Goal: Information Seeking & Learning: Learn about a topic

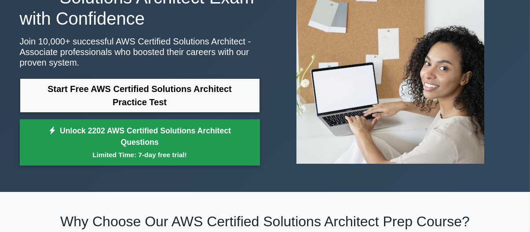
scroll to position [88, 0]
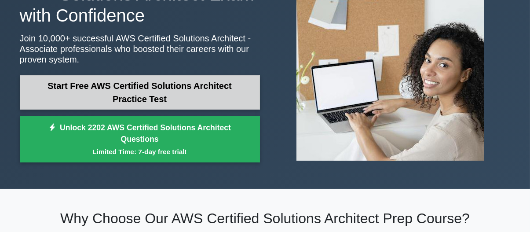
click at [181, 95] on link "Start Free AWS Certified Solutions Architect Practice Test" at bounding box center [140, 92] width 240 height 34
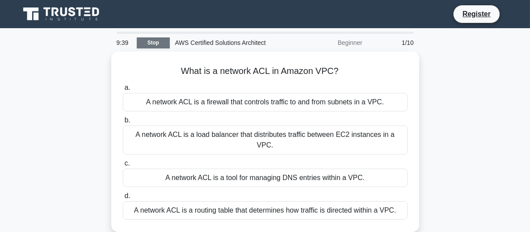
click at [168, 46] on link "Stop" at bounding box center [153, 42] width 33 height 11
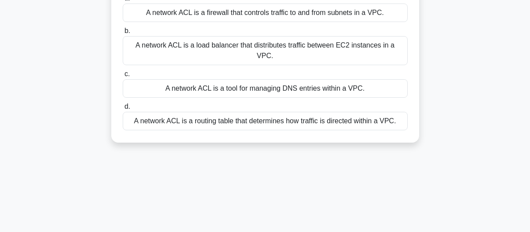
scroll to position [88, 0]
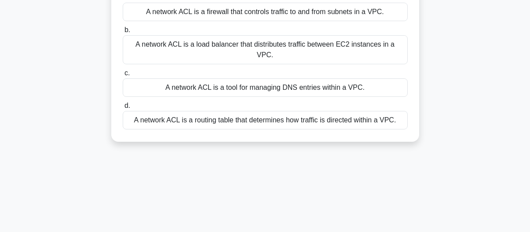
click at [229, 79] on div "A network ACL is a tool for managing DNS entries within a VPC." at bounding box center [265, 87] width 285 height 18
click at [123, 76] on input "c. A network ACL is a tool for managing DNS entries within a VPC." at bounding box center [123, 73] width 0 height 6
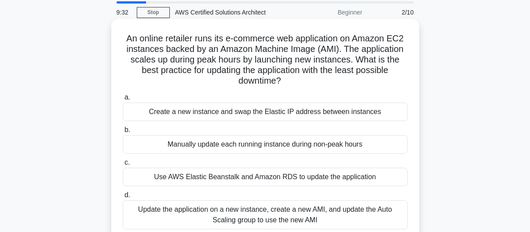
scroll to position [44, 0]
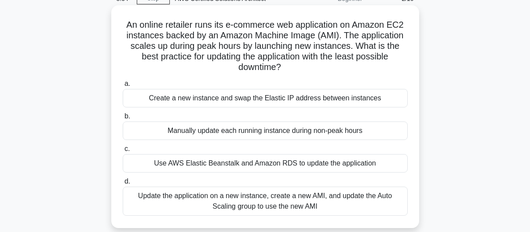
drag, startPoint x: 152, startPoint y: 51, endPoint x: 332, endPoint y: 65, distance: 180.5
click at [332, 65] on h5 "An online retailer runs its e-commerce web application on Amazon EC2 instances …" at bounding box center [265, 46] width 287 height 54
click at [273, 192] on div "Update the application on a new instance, create a new AMI, and update the Auto…" at bounding box center [265, 201] width 285 height 29
click at [123, 184] on input "d. Update the application on a new instance, create a new AMI, and update the A…" at bounding box center [123, 182] width 0 height 6
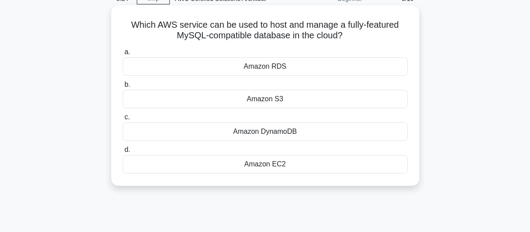
click at [279, 68] on div "Amazon RDS" at bounding box center [265, 66] width 285 height 18
click at [123, 55] on input "a. Amazon RDS" at bounding box center [123, 52] width 0 height 6
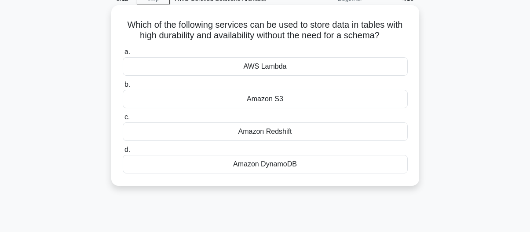
scroll to position [0, 0]
click at [277, 161] on div "Amazon DynamoDB" at bounding box center [265, 164] width 285 height 18
click at [123, 153] on input "d. Amazon DynamoDB" at bounding box center [123, 150] width 0 height 6
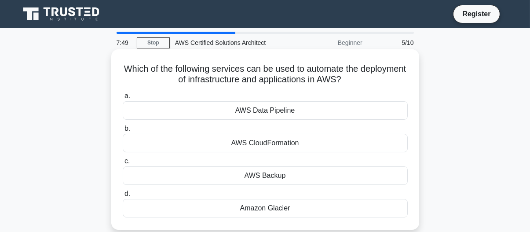
click at [291, 139] on div "AWS CloudFormation" at bounding box center [265, 143] width 285 height 18
click at [123, 132] on input "b. AWS CloudFormation" at bounding box center [123, 129] width 0 height 6
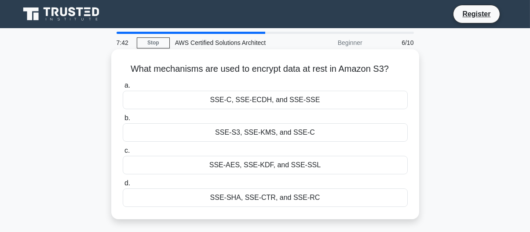
click at [293, 131] on div "SSE-S3, SSE-KMS, and SSE-C" at bounding box center [265, 132] width 285 height 18
click at [123, 121] on input "b. SSE-S3, SSE-KMS, and SSE-C" at bounding box center [123, 118] width 0 height 6
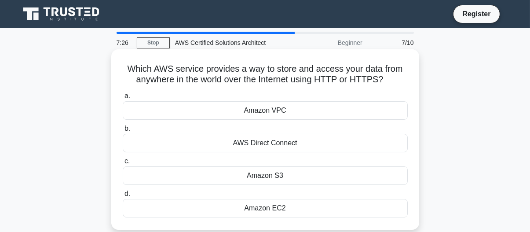
scroll to position [44, 0]
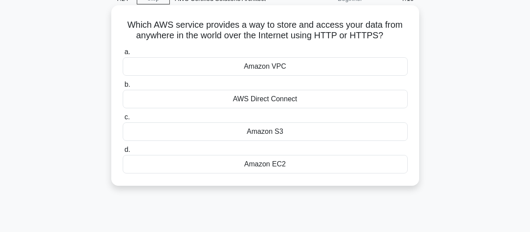
click at [282, 138] on div "Amazon S3" at bounding box center [265, 131] width 285 height 18
click at [123, 120] on input "c. Amazon S3" at bounding box center [123, 117] width 0 height 6
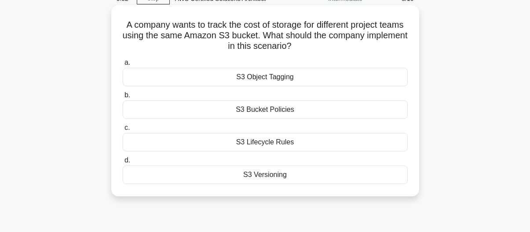
click at [284, 171] on div "S3 Versioning" at bounding box center [265, 174] width 285 height 18
click at [123, 163] on input "d. S3 Versioning" at bounding box center [123, 161] width 0 height 6
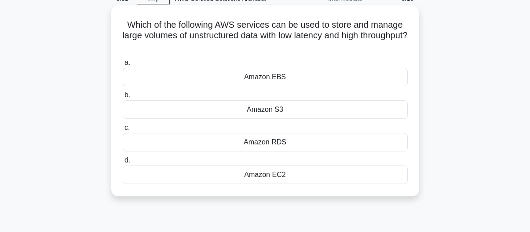
scroll to position [0, 0]
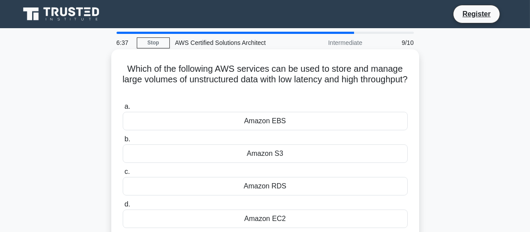
click at [289, 158] on div "Amazon S3" at bounding box center [265, 153] width 285 height 18
click at [123, 142] on input "b. Amazon S3" at bounding box center [123, 139] width 0 height 6
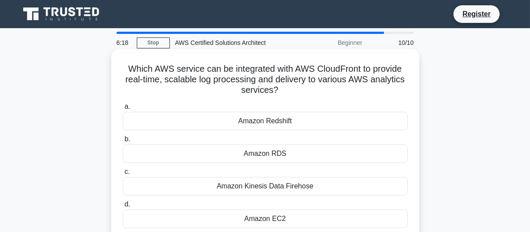
click at [311, 152] on div "Amazon RDS" at bounding box center [265, 153] width 285 height 18
click at [123, 142] on input "b. Amazon RDS" at bounding box center [123, 139] width 0 height 6
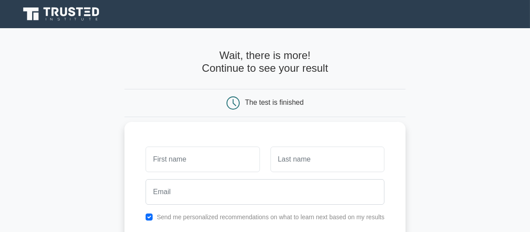
scroll to position [176, 0]
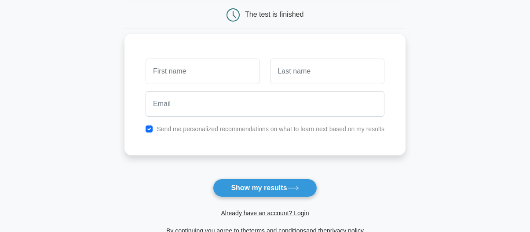
scroll to position [132, 0]
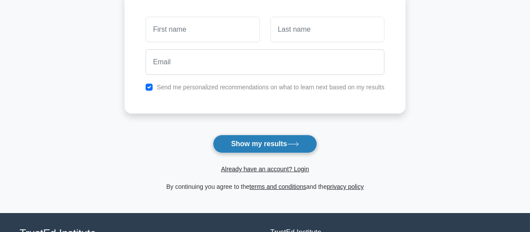
click at [271, 147] on button "Show my results" at bounding box center [265, 144] width 104 height 18
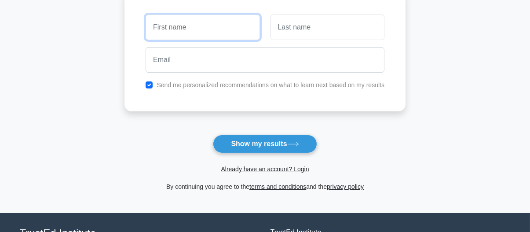
click at [209, 32] on input "text" at bounding box center [203, 28] width 114 height 26
type input "Anura"
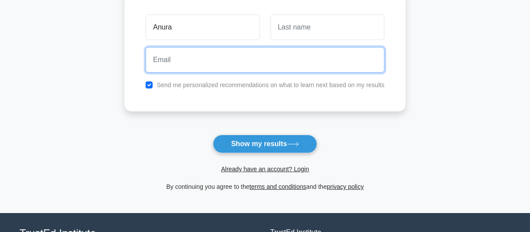
click at [207, 59] on input "email" at bounding box center [265, 60] width 239 height 26
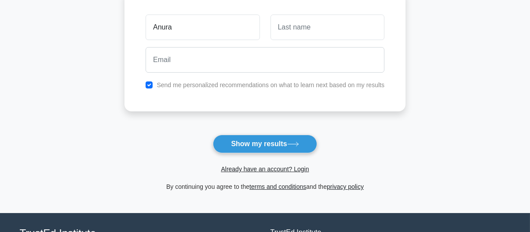
click at [168, 81] on label "Send me personalized recommendations on what to learn next based on my results" at bounding box center [271, 84] width 228 height 7
click at [151, 81] on input "checkbox" at bounding box center [149, 84] width 7 height 7
checkbox input "false"
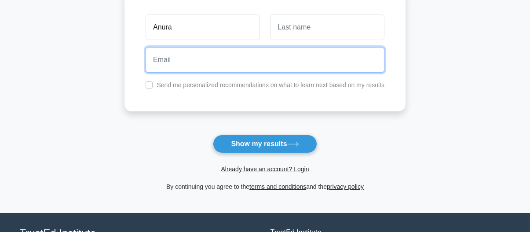
click at [161, 69] on input "email" at bounding box center [265, 60] width 239 height 26
type input "[EMAIL_ADDRESS][DOMAIN_NAME]"
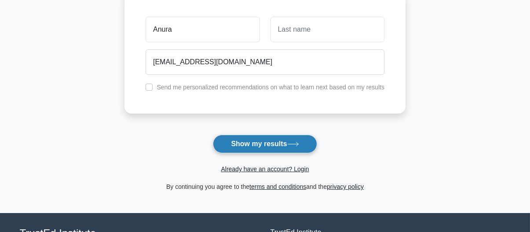
click at [264, 135] on button "Show my results" at bounding box center [265, 144] width 104 height 18
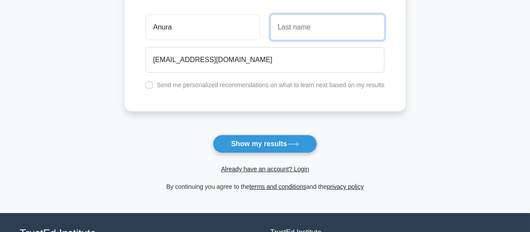
click at [304, 22] on input "text" at bounding box center [328, 28] width 114 height 26
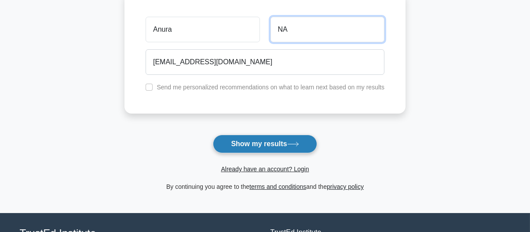
type input "NA"
click at [272, 149] on button "Show my results" at bounding box center [265, 144] width 104 height 18
